Goal: Information Seeking & Learning: Find specific fact

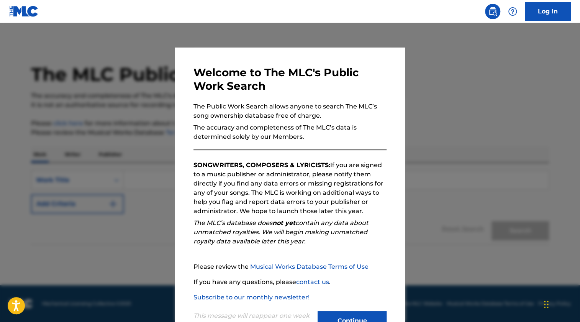
click at [365, 316] on button "Continue" at bounding box center [352, 320] width 69 height 19
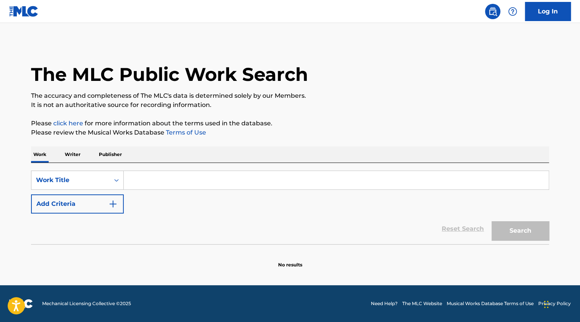
click at [153, 173] on input "Search Form" at bounding box center [336, 180] width 425 height 18
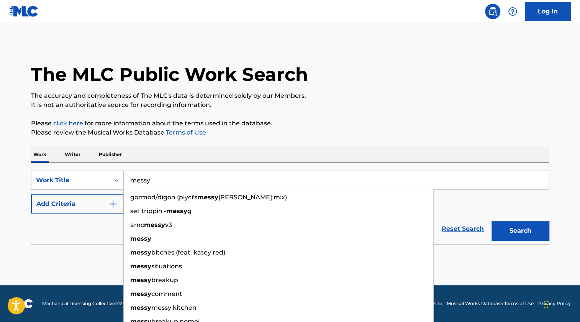
type input "messy"
click at [104, 196] on button "Add Criteria" at bounding box center [77, 203] width 93 height 19
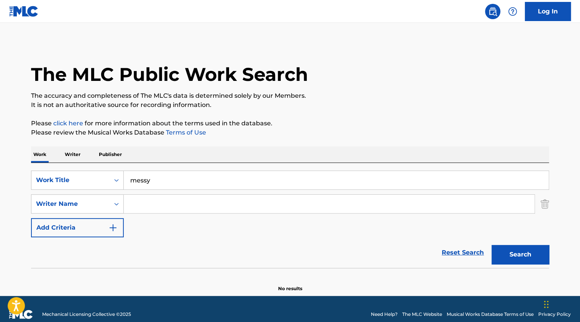
click at [157, 202] on input "Search Form" at bounding box center [329, 204] width 411 height 18
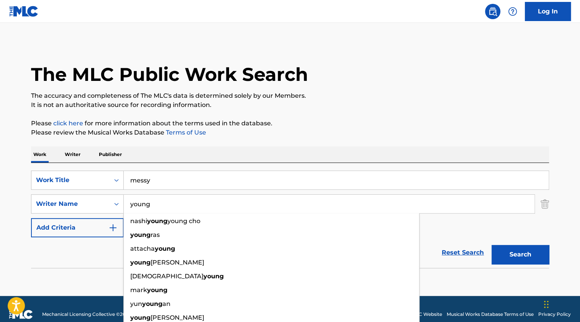
type input "young"
click at [492, 245] on button "Search" at bounding box center [520, 254] width 57 height 19
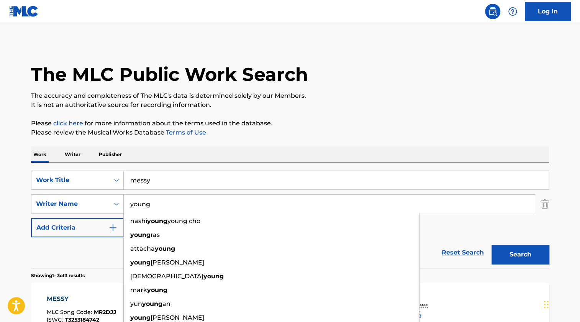
click at [167, 203] on input "young" at bounding box center [329, 204] width 411 height 18
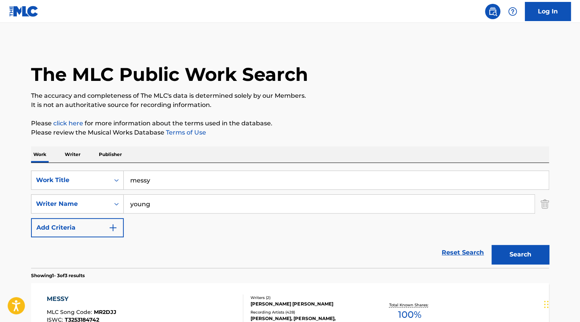
click at [335, 119] on p "Please click here for more information about the terms used in the database." at bounding box center [290, 123] width 518 height 9
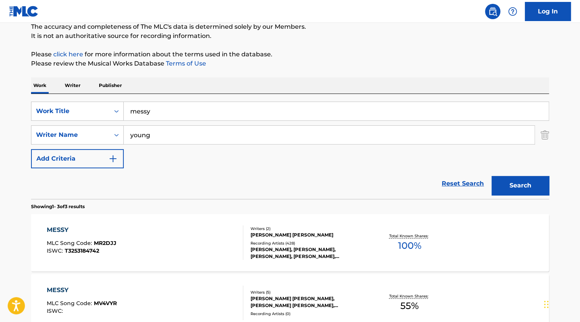
scroll to position [69, 0]
click at [196, 233] on div "MESSY MLC Song Code : MR2DJJ ISWC : T3253184742" at bounding box center [145, 242] width 197 height 34
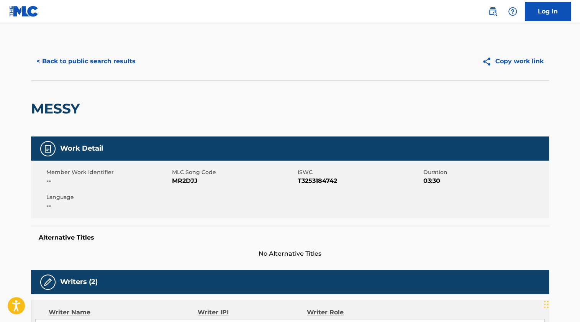
click at [61, 61] on button "< Back to public search results" at bounding box center [86, 61] width 110 height 19
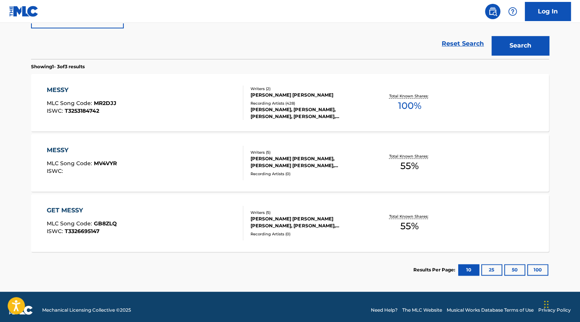
scroll to position [215, 0]
